Goal: Transaction & Acquisition: Subscribe to service/newsletter

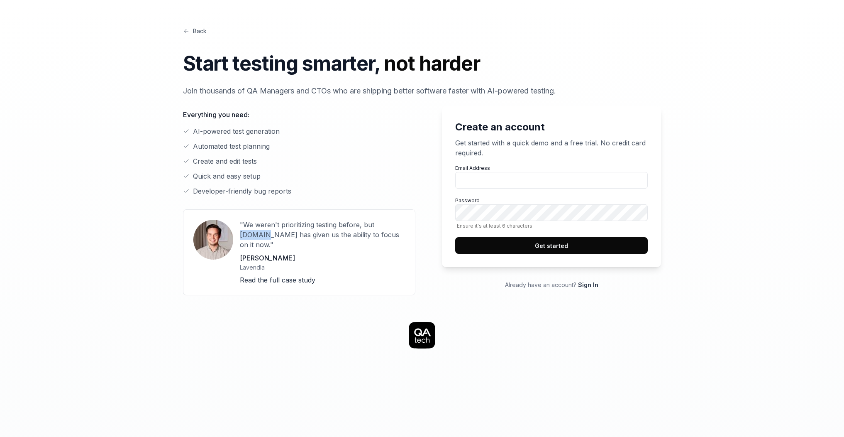
drag, startPoint x: 375, startPoint y: 223, endPoint x: 400, endPoint y: 223, distance: 25.3
click at [400, 223] on p ""We weren't prioritizing testing before, but [DOMAIN_NAME] has given us the abi…" at bounding box center [322, 235] width 165 height 30
copy p "[DOMAIN_NAME]"
click at [423, 325] on icon at bounding box center [422, 335] width 27 height 27
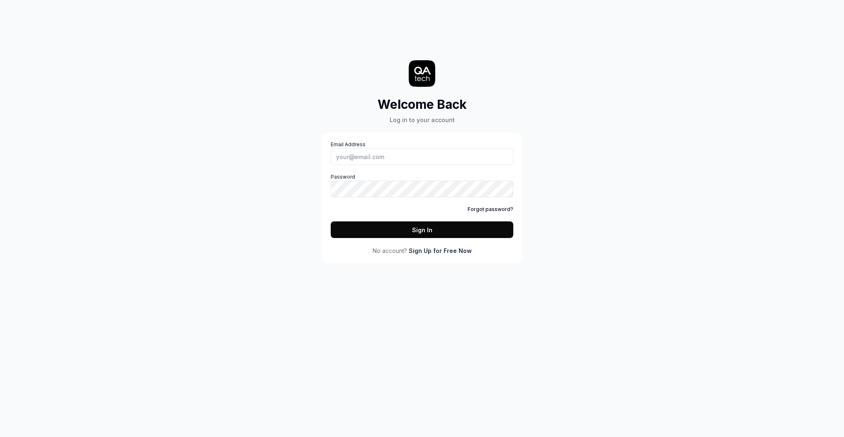
click at [442, 251] on link "Sign Up for Free Now" at bounding box center [440, 250] width 63 height 9
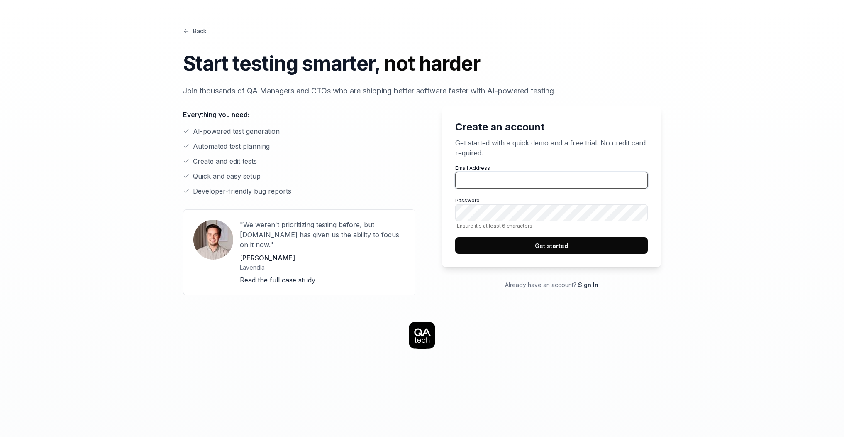
click at [505, 184] on input "Email Address" at bounding box center [551, 180] width 193 height 17
type input "[EMAIL_ADDRESS][DOMAIN_NAME]"
click at [455, 237] on button "Get started" at bounding box center [551, 245] width 193 height 17
